Goal: Find contact information: Find contact information

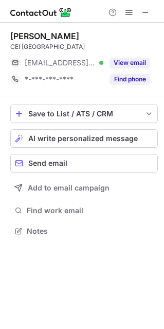
scroll to position [5, 5]
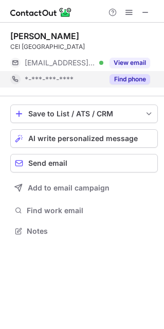
click at [136, 81] on button "Find phone" at bounding box center [130, 79] width 41 height 10
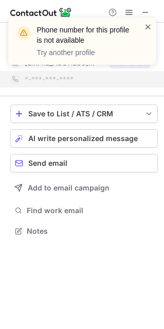
click at [147, 24] on span at bounding box center [148, 27] width 8 height 10
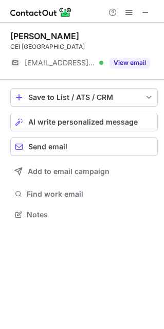
scroll to position [207, 164]
